Goal: Task Accomplishment & Management: Manage account settings

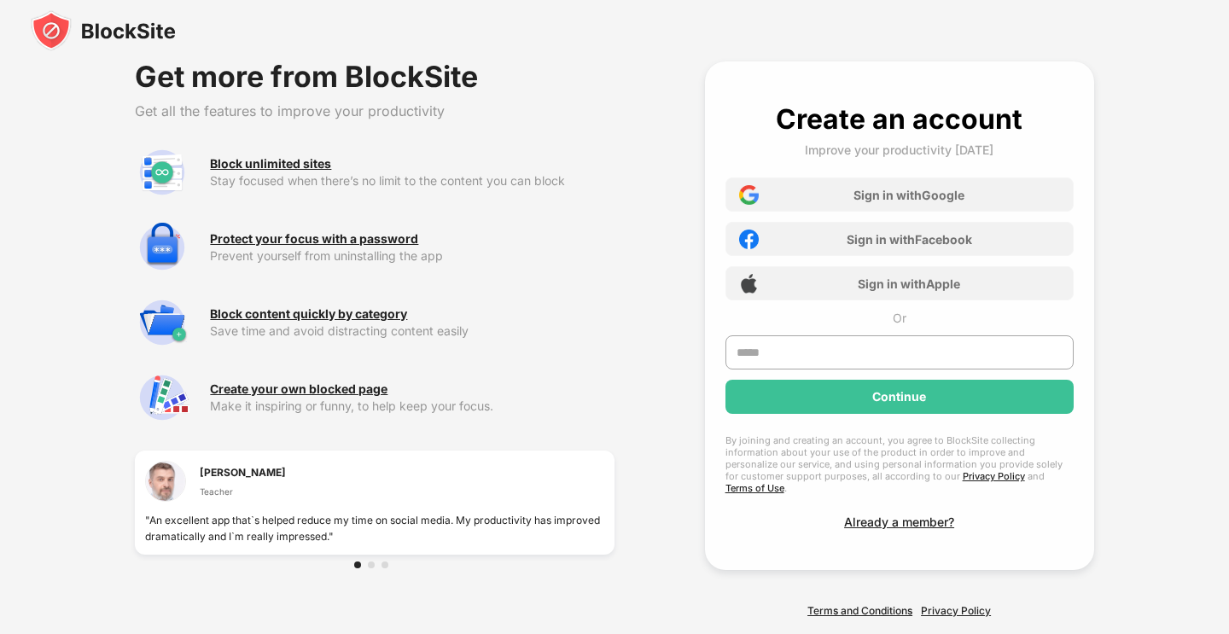
click at [60, 26] on img at bounding box center [103, 30] width 145 height 41
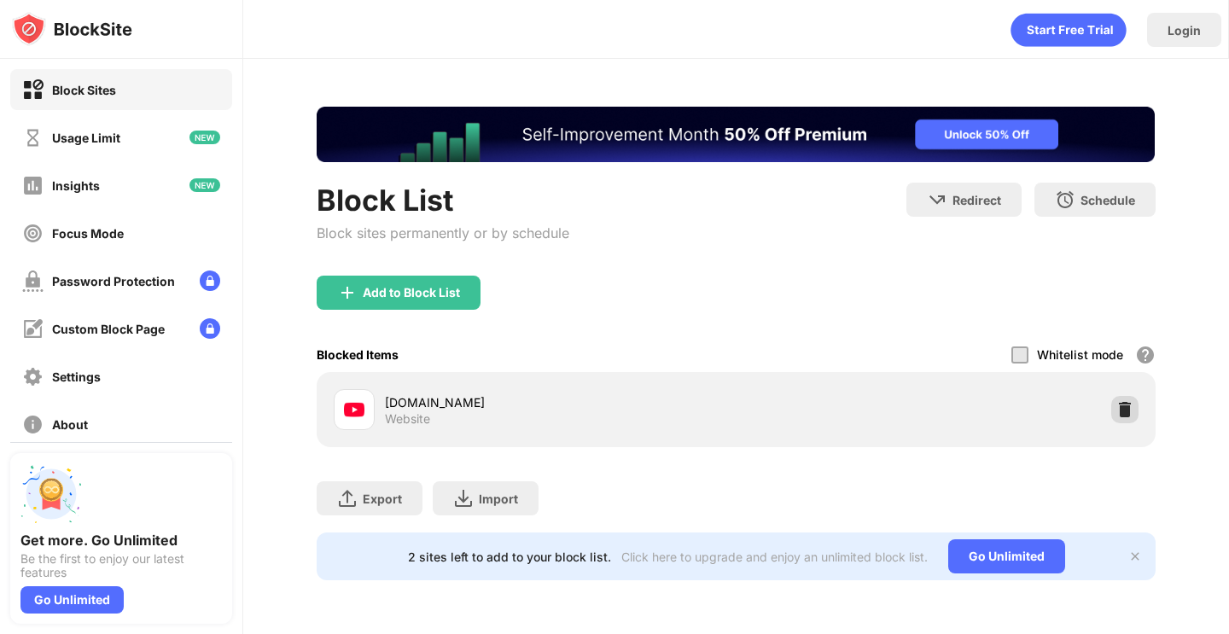
click at [1119, 399] on div at bounding box center [1125, 409] width 27 height 27
